Goal: Information Seeking & Learning: Learn about a topic

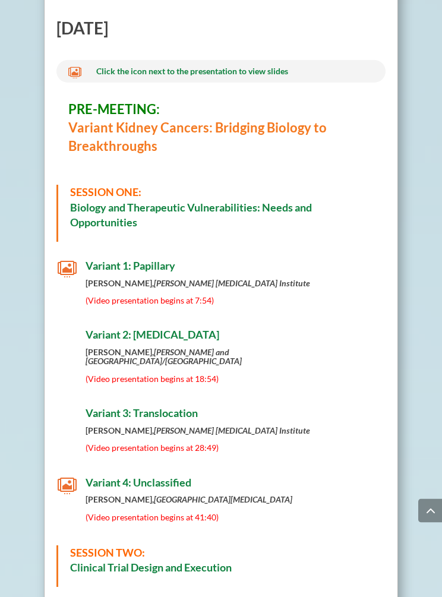
scroll to position [497, 0]
click at [249, 278] on em "[PERSON_NAME] [MEDICAL_DATA] Institute" at bounding box center [232, 283] width 156 height 10
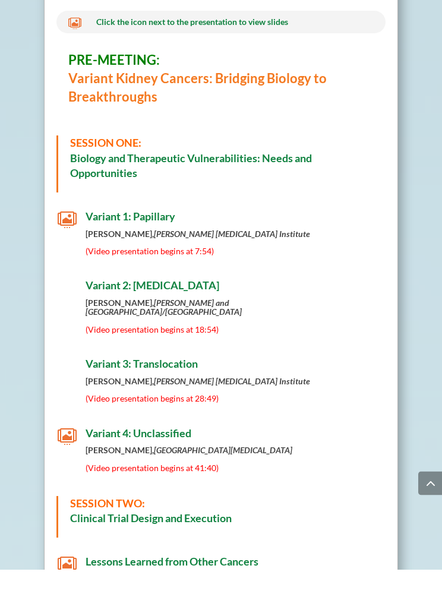
scroll to position [546, 0]
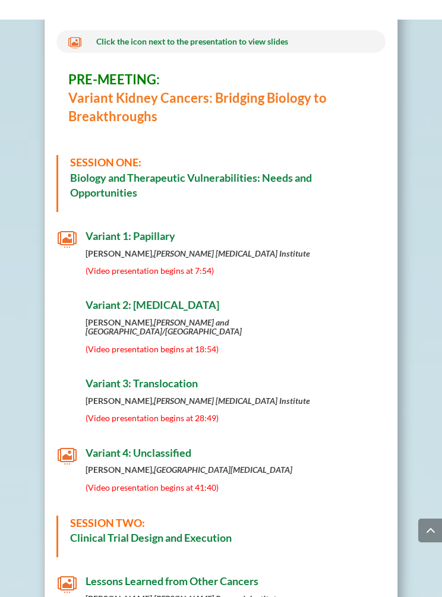
click at [102, 292] on span "Variant 2: [MEDICAL_DATA]" at bounding box center [153, 284] width 134 height 13
click at [111, 292] on span "Variant 2: [MEDICAL_DATA]" at bounding box center [153, 284] width 134 height 13
click at [128, 298] on h4 "Variant 2: [MEDICAL_DATA]" at bounding box center [235, 288] width 299 height 19
click at [189, 292] on span "Variant 2: [MEDICAL_DATA]" at bounding box center [153, 284] width 134 height 13
click at [187, 293] on div "Thursday, July 17th  Click the icon next to the presentation to view slides PR…" at bounding box center [220, 419] width 328 height 935
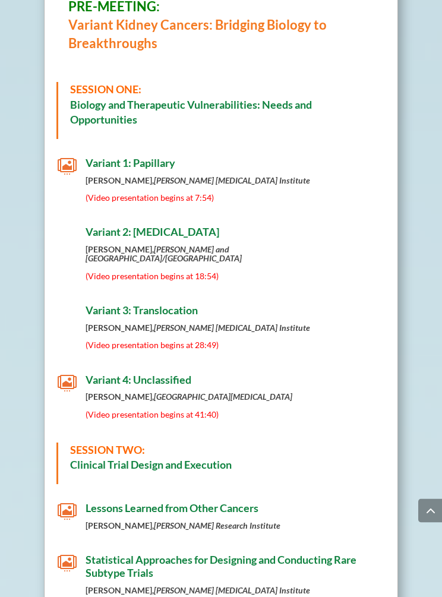
scroll to position [600, 0]
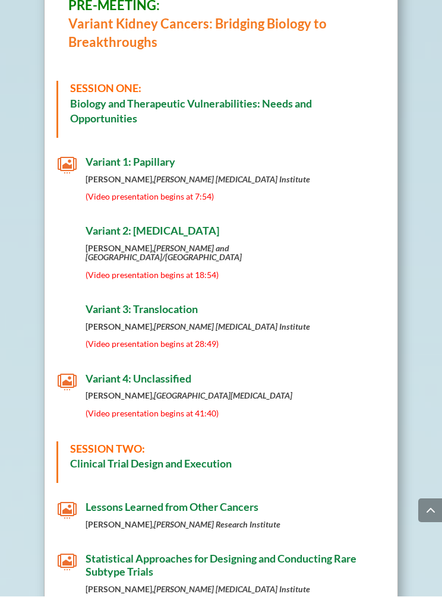
click at [167, 148] on div "Thursday, July 17th  Click the icon next to the presentation to view slides PR…" at bounding box center [220, 365] width 328 height 935
click at [174, 164] on span "Variant 1: Papillary" at bounding box center [131, 162] width 90 height 13
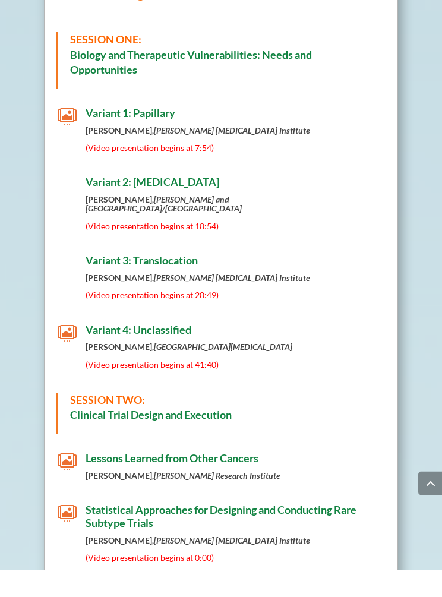
click at [168, 204] on h4 "Variant 2: [MEDICAL_DATA]" at bounding box center [235, 213] width 299 height 19
click at [173, 203] on span "Variant 2: [MEDICAL_DATA]" at bounding box center [153, 209] width 134 height 13
click at [167, 203] on span "Variant 2: [MEDICAL_DATA]" at bounding box center [153, 209] width 134 height 13
click at [143, 172] on div "Thursday, July 17th  Click the icon next to the presentation to view slides PR…" at bounding box center [220, 344] width 328 height 935
click at [151, 203] on span "Variant 2: [MEDICAL_DATA]" at bounding box center [153, 209] width 134 height 13
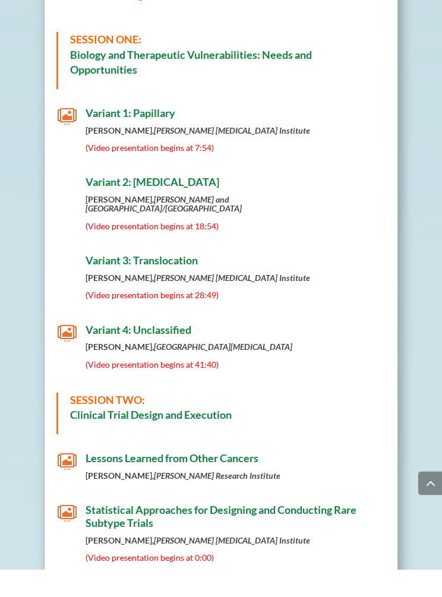
click at [205, 169] on div "Thursday, July 17th  Click the icon next to the presentation to view slides PR…" at bounding box center [220, 344] width 328 height 935
click at [305, 204] on h4 "Variant 2: [MEDICAL_DATA]" at bounding box center [235, 213] width 299 height 19
click at [310, 204] on h4 "Variant 2: [MEDICAL_DATA]" at bounding box center [235, 213] width 299 height 19
click at [164, 203] on span "Variant 2: [MEDICAL_DATA]" at bounding box center [153, 209] width 134 height 13
click at [159, 203] on span "Variant 2: [MEDICAL_DATA]" at bounding box center [153, 209] width 134 height 13
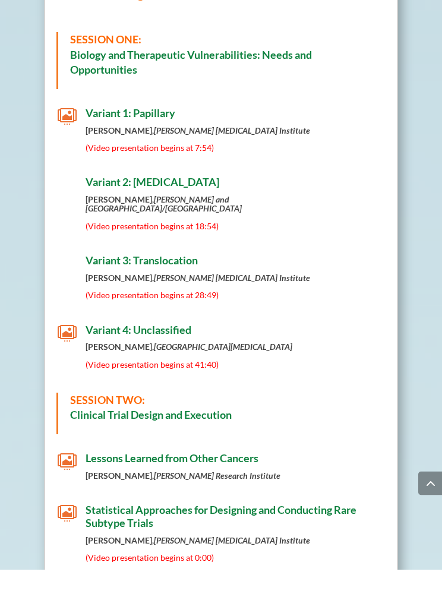
click at [188, 281] on span "Variant 3: Translocation" at bounding box center [142, 287] width 112 height 13
click at [183, 281] on span "Variant 3: Translocation" at bounding box center [142, 287] width 112 height 13
click at [178, 281] on span "Variant 3: Translocation" at bounding box center [142, 287] width 112 height 13
click at [181, 281] on span "Variant 3: Translocation" at bounding box center [142, 287] width 112 height 13
click at [179, 281] on span "Variant 3: Translocation" at bounding box center [142, 287] width 112 height 13
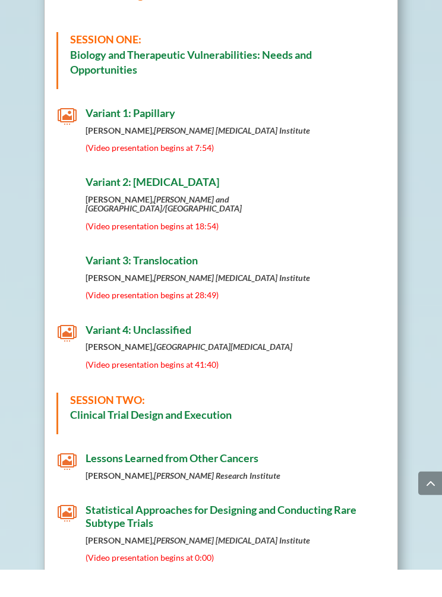
click at [170, 351] on span "Variant 4: Unclassified" at bounding box center [139, 357] width 106 height 13
click at [167, 351] on span "Variant 4: Unclassified" at bounding box center [139, 357] width 106 height 13
click at [169, 351] on span "Variant 4: Unclassified" at bounding box center [139, 357] width 106 height 13
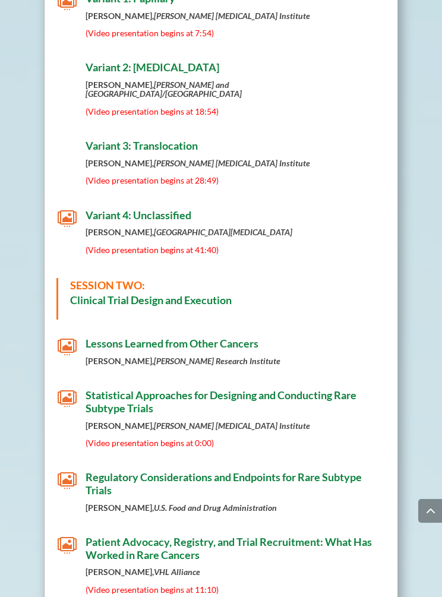
click at [115, 64] on span "Variant 2: [MEDICAL_DATA]" at bounding box center [153, 67] width 134 height 13
click at [145, 69] on span "Variant 2: [MEDICAL_DATA]" at bounding box center [153, 67] width 134 height 13
click at [156, 64] on span "Variant 2: [MEDICAL_DATA]" at bounding box center [153, 67] width 134 height 13
click at [144, 68] on span "Variant 2: [MEDICAL_DATA]" at bounding box center [153, 67] width 134 height 13
click at [135, 68] on span "Variant 2: [MEDICAL_DATA]" at bounding box center [153, 67] width 134 height 13
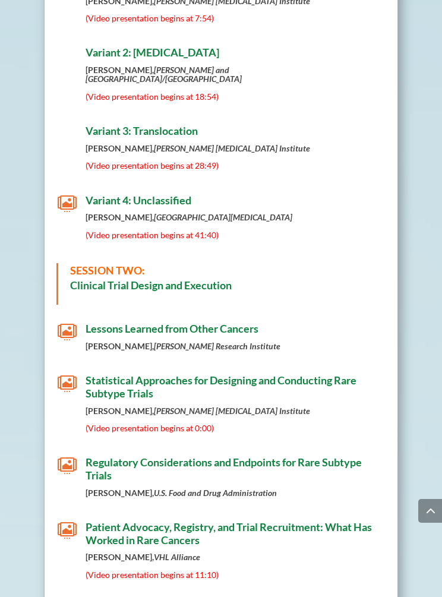
scroll to position [776, 0]
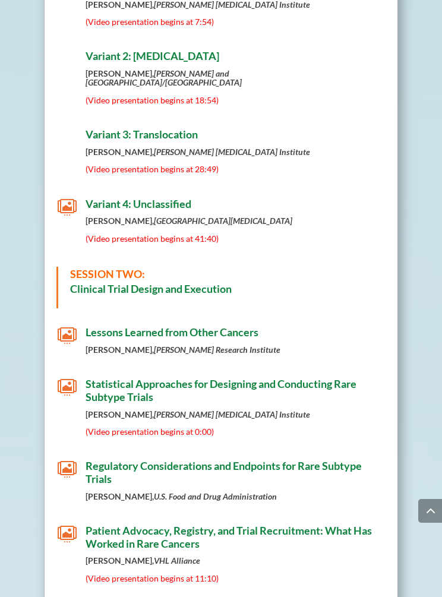
click at [109, 49] on span "Variant 2: [MEDICAL_DATA]" at bounding box center [153, 55] width 134 height 13
click at [132, 56] on span "Variant 2: [MEDICAL_DATA]" at bounding box center [153, 55] width 134 height 13
click at [140, 68] on strong "Elizabeth Henske, Brigham and Women’s Hospital/Harvard Medical School" at bounding box center [164, 77] width 156 height 19
click at [139, 95] on span "(Video presentation begins at 18:54)" at bounding box center [152, 100] width 133 height 10
click at [135, 64] on h4 "Variant 2: [MEDICAL_DATA]" at bounding box center [235, 59] width 299 height 19
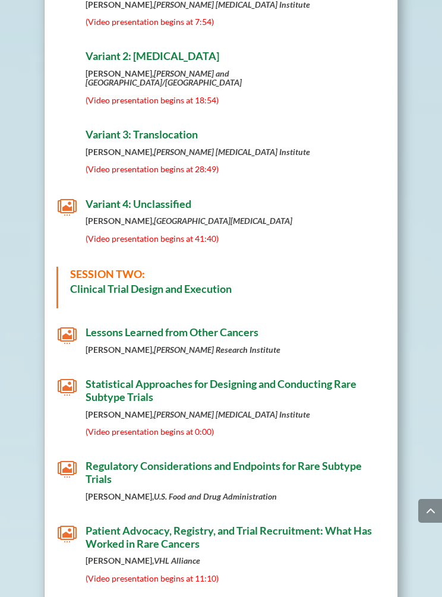
click at [134, 54] on span "Variant 2: [MEDICAL_DATA]" at bounding box center [153, 55] width 134 height 13
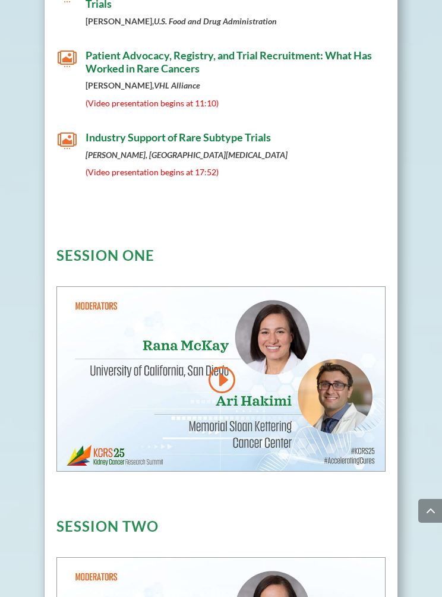
scroll to position [1253, 0]
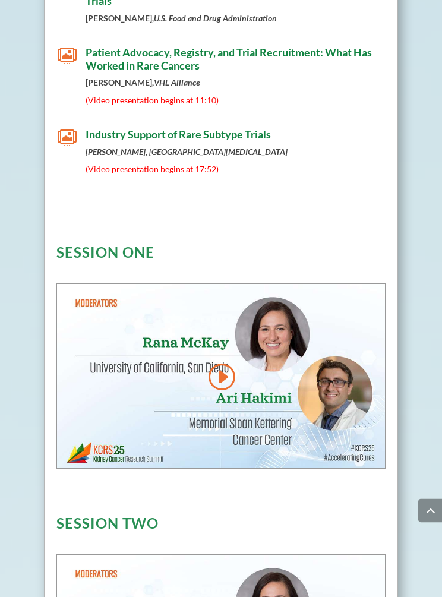
click at [226, 363] on link at bounding box center [221, 377] width 29 height 30
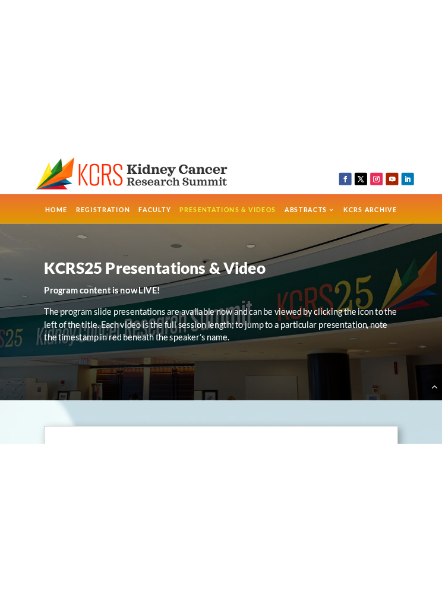
scroll to position [1057, 0]
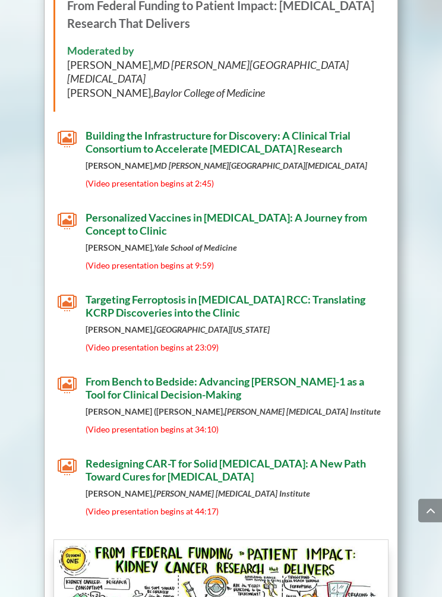
scroll to position [2769, 0]
click at [61, 293] on span "" at bounding box center [67, 302] width 19 height 19
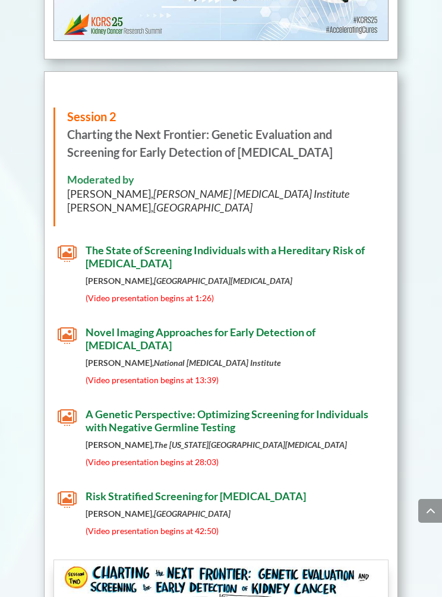
scroll to position [3712, 0]
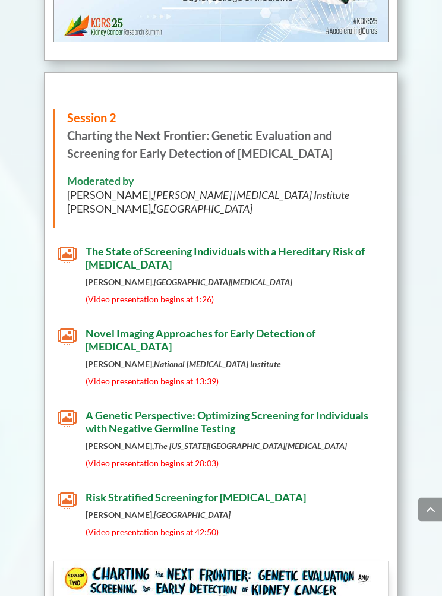
click at [62, 247] on span "" at bounding box center [67, 256] width 19 height 19
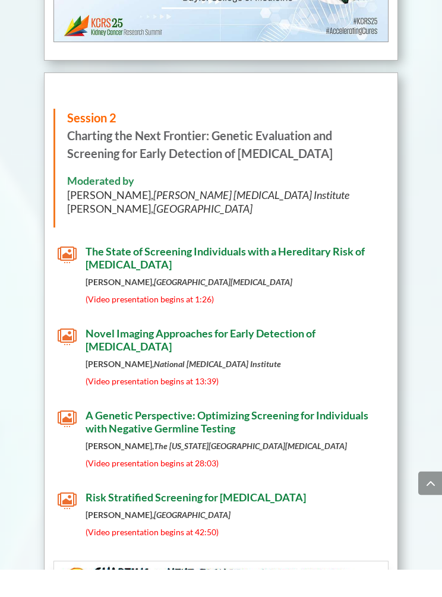
click at [103, 355] on span "Novel Imaging Approaches for Early Detection of [MEDICAL_DATA]" at bounding box center [201, 368] width 230 height 26
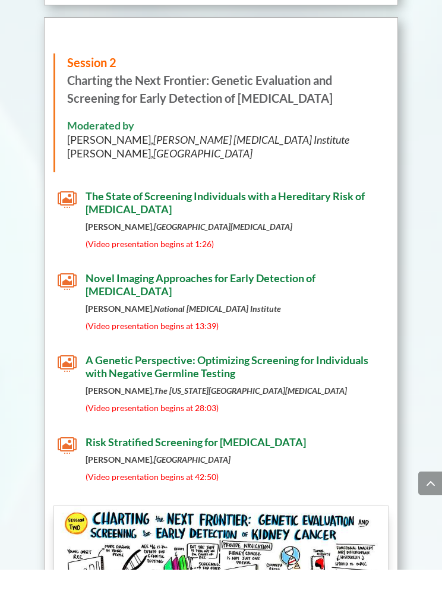
scroll to position [3744, 0]
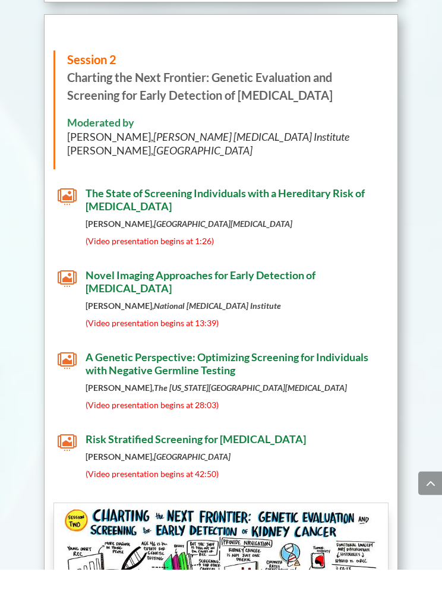
click at [353, 378] on span "A Genetic Perspective: Optimizing Screening for Individuals with Negative Germl…" at bounding box center [227, 391] width 283 height 26
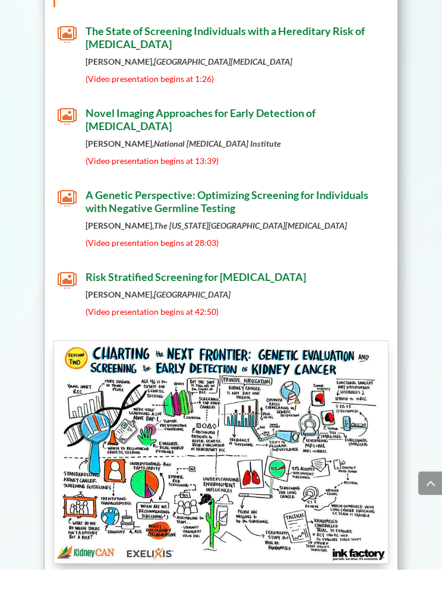
scroll to position [3907, 0]
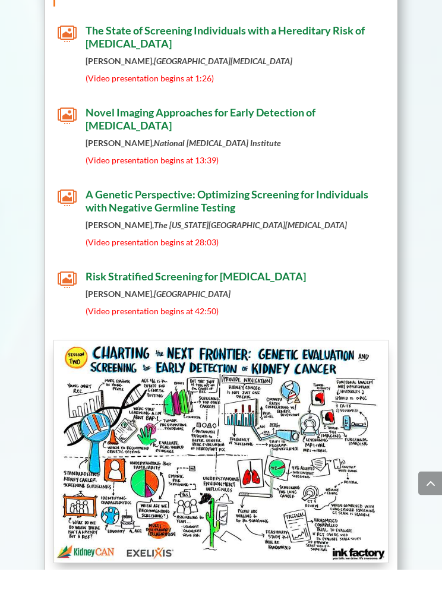
click at [268, 298] on span "Risk Stratified Screening for [MEDICAL_DATA]" at bounding box center [196, 304] width 220 height 13
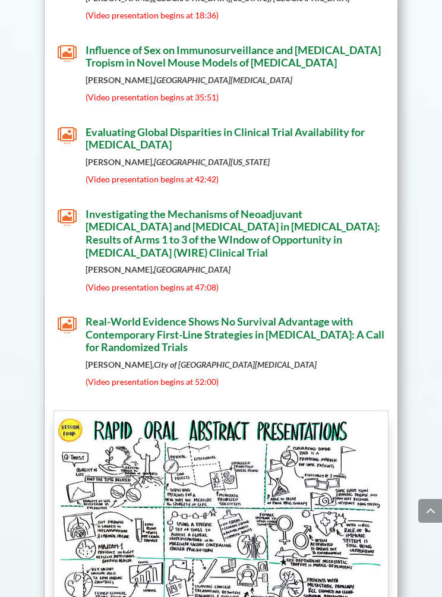
scroll to position [6503, 0]
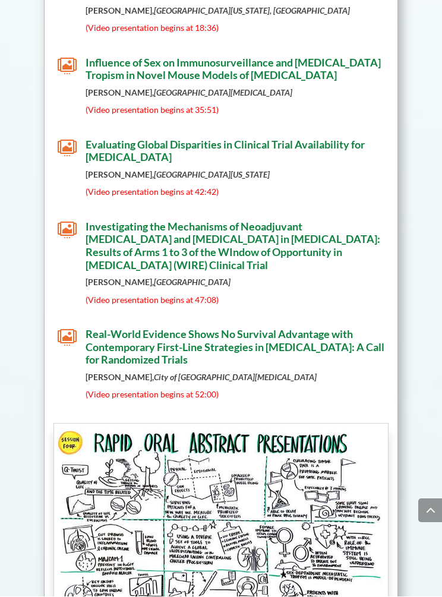
click at [274, 328] on span "Real-World Evidence Shows No Survival Advantage with Contemporary First-Line St…" at bounding box center [235, 347] width 299 height 39
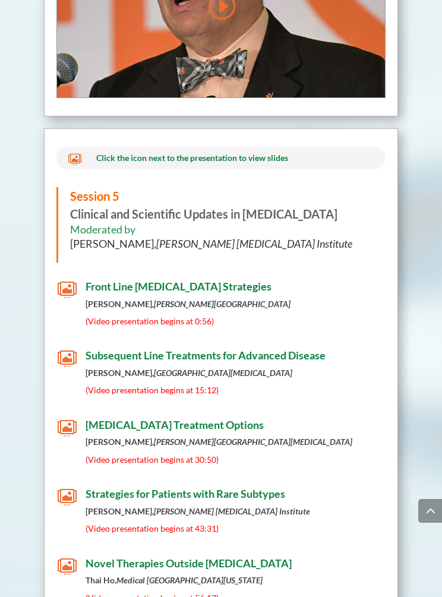
scroll to position [7544, 0]
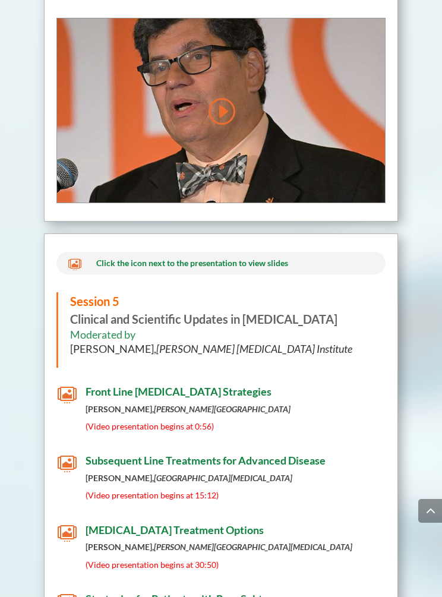
click at [66, 385] on span "" at bounding box center [67, 394] width 19 height 19
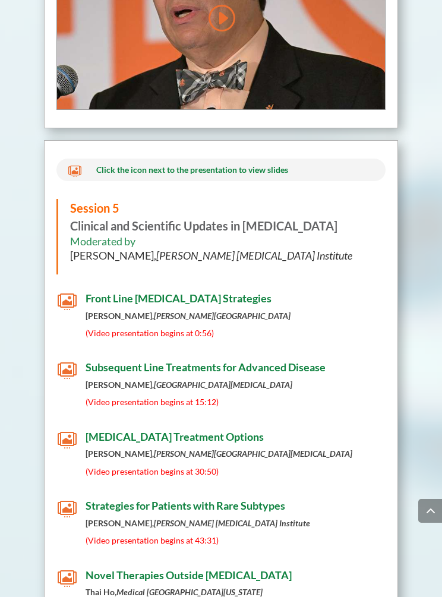
scroll to position [7622, 0]
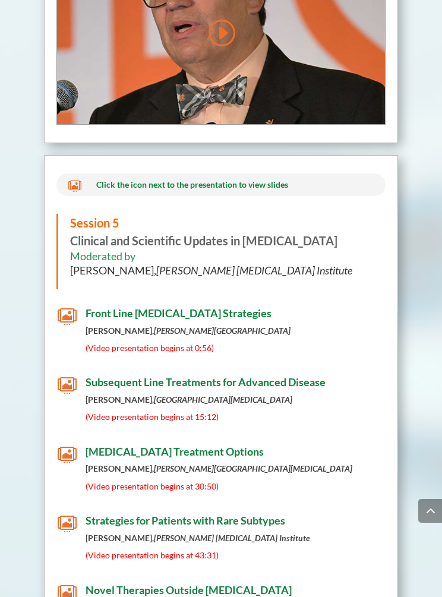
click at [102, 375] on span "Subsequent Line Treatments for Advanced Disease" at bounding box center [206, 381] width 240 height 13
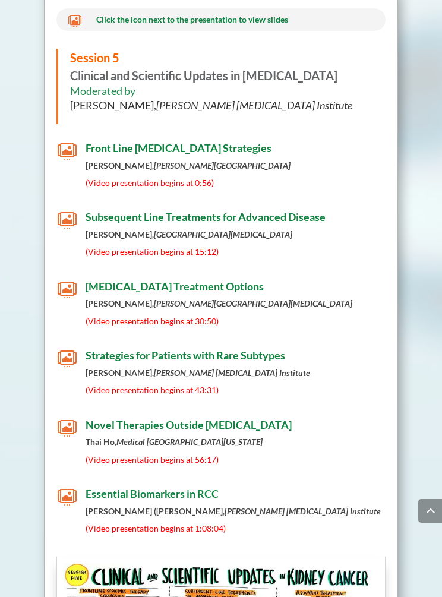
scroll to position [7785, 0]
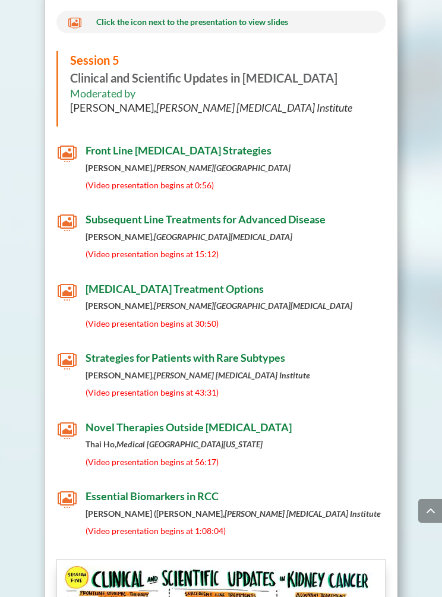
click at [188, 282] on span "[MEDICAL_DATA] Treatment Options" at bounding box center [175, 288] width 178 height 13
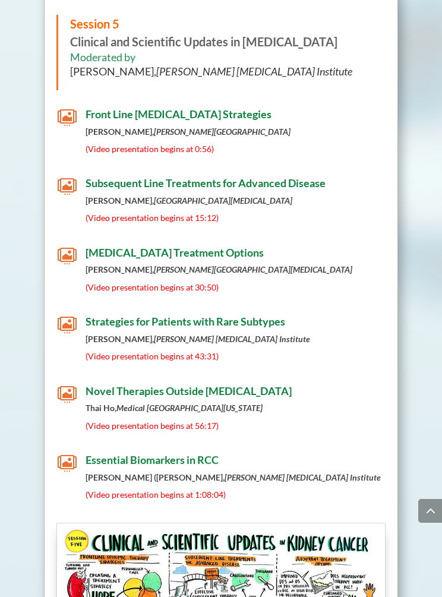
scroll to position [7821, 0]
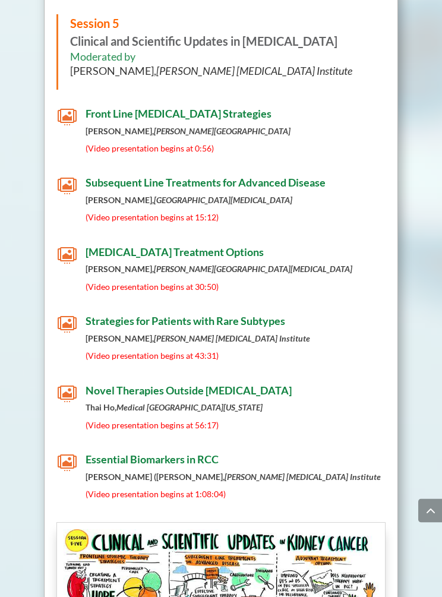
click at [112, 315] on span "Strategies for Patients with Rare Subtypes" at bounding box center [186, 321] width 200 height 13
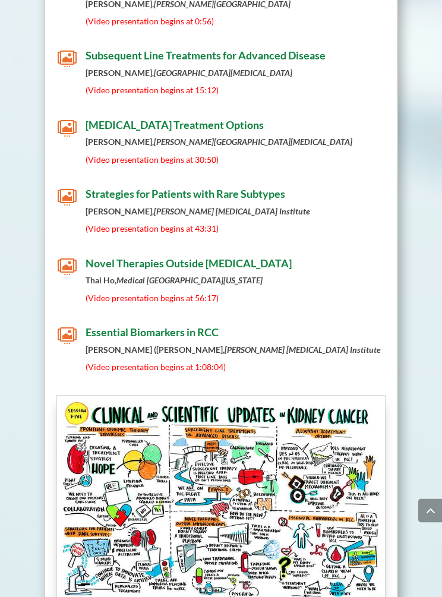
scroll to position [7949, 0]
click at [118, 257] on span "Novel Therapies Outside [MEDICAL_DATA]" at bounding box center [189, 263] width 206 height 13
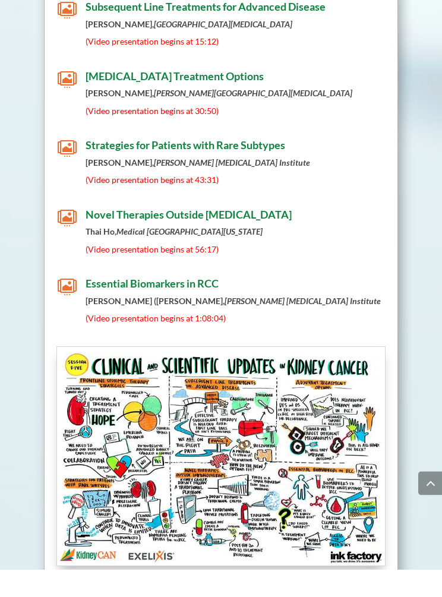
click at [106, 305] on span "Essential Biomarkers in RCC" at bounding box center [152, 311] width 133 height 13
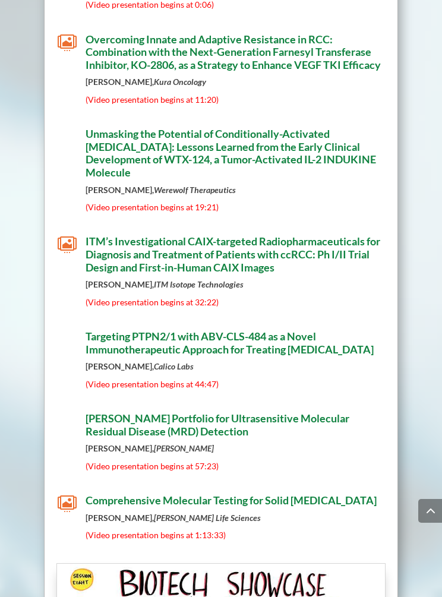
scroll to position [11119, 0]
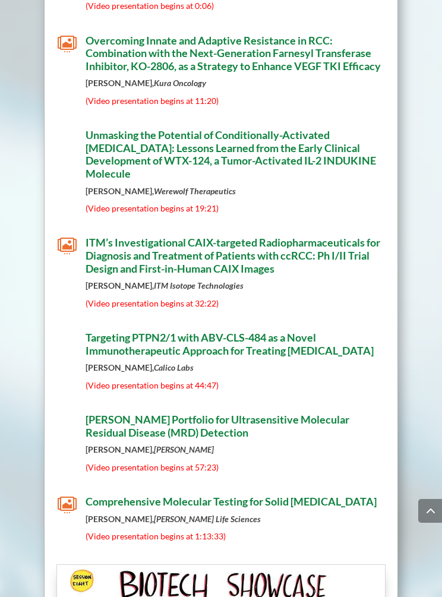
click at [121, 413] on span "[PERSON_NAME] Portfolio for Ultrasensitive Molecular Residual Disease (MRD) Det…" at bounding box center [218, 426] width 264 height 26
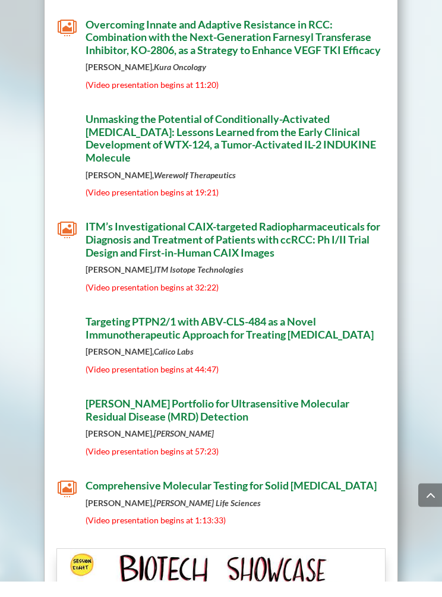
click at [103, 495] on span "Comprehensive Molecular Testing for Solid [MEDICAL_DATA]" at bounding box center [231, 501] width 291 height 13
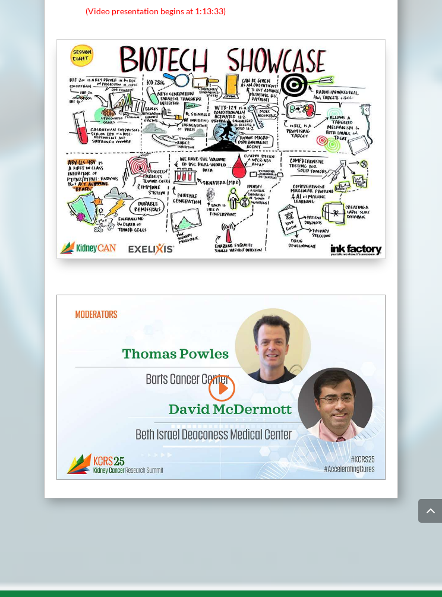
scroll to position [11642, 0]
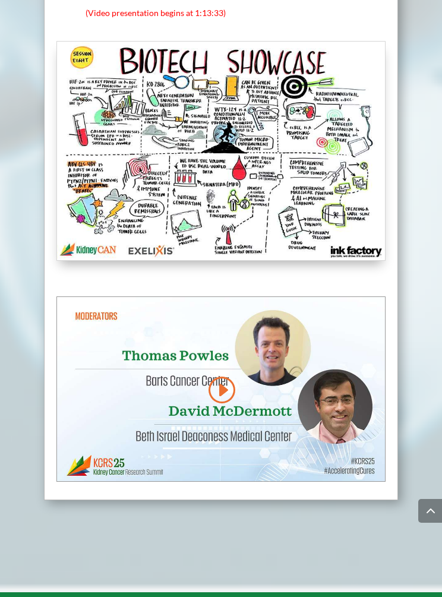
click at [214, 375] on link at bounding box center [221, 390] width 29 height 30
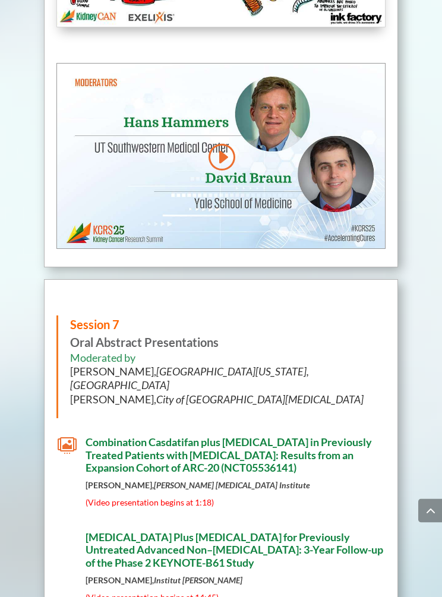
scroll to position [9464, 0]
